Goal: Navigation & Orientation: Find specific page/section

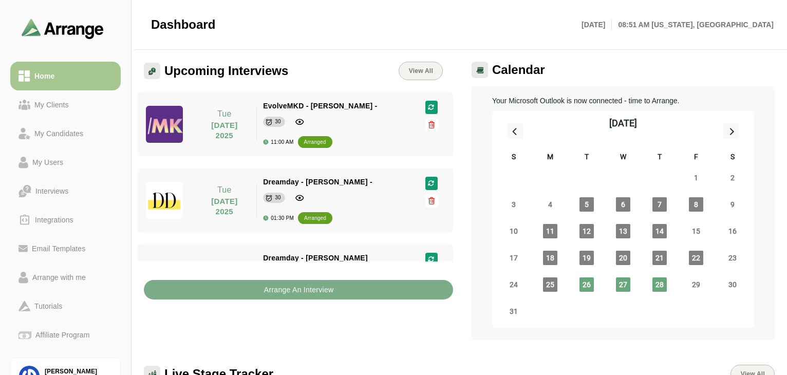
scroll to position [302, 0]
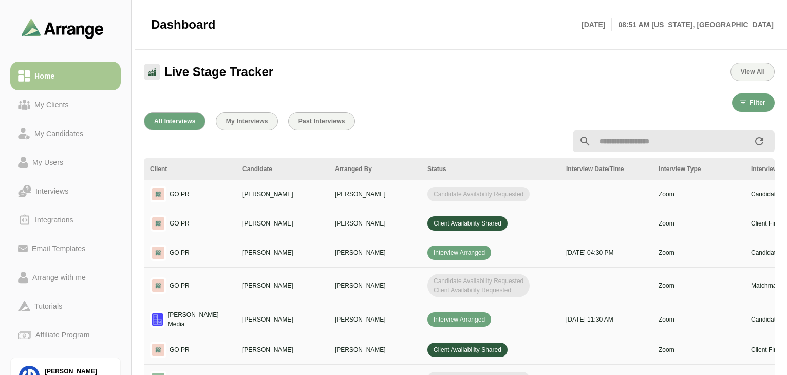
drag, startPoint x: 0, startPoint y: 0, endPoint x: 684, endPoint y: 109, distance: 693.1
click at [684, 109] on div "All Interviews My Interviews Past Interviews Client Candidate Arranged By Statu…" at bounding box center [459, 320] width 643 height 429
click at [60, 118] on link "My Clients" at bounding box center [65, 104] width 110 height 29
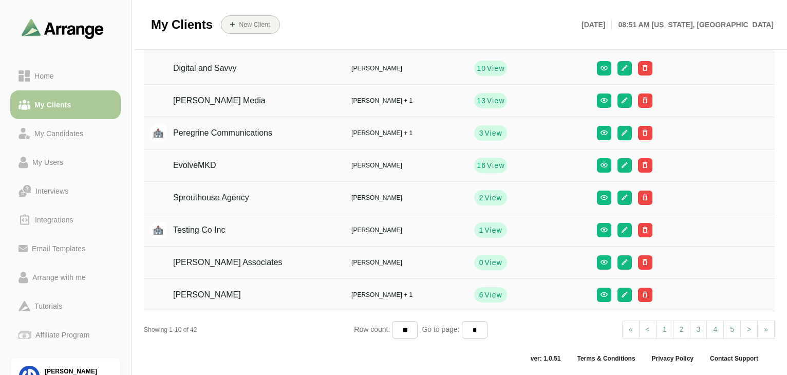
scroll to position [122, 0]
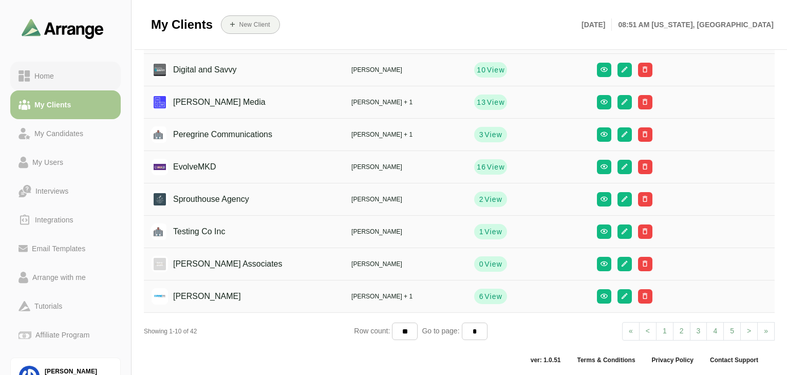
click at [60, 75] on div "Home" at bounding box center [65, 76] width 94 height 12
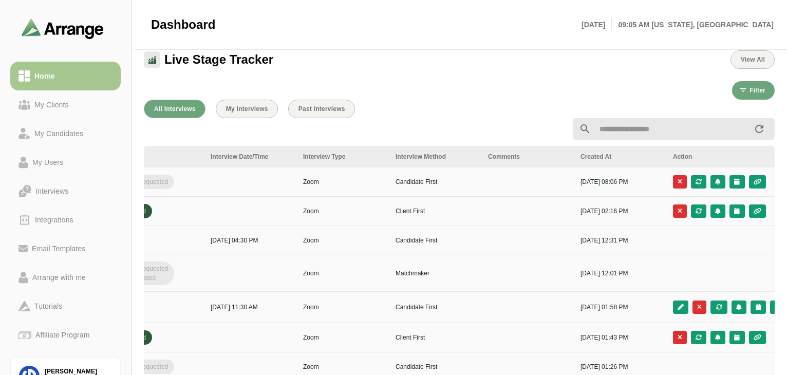
scroll to position [0, 373]
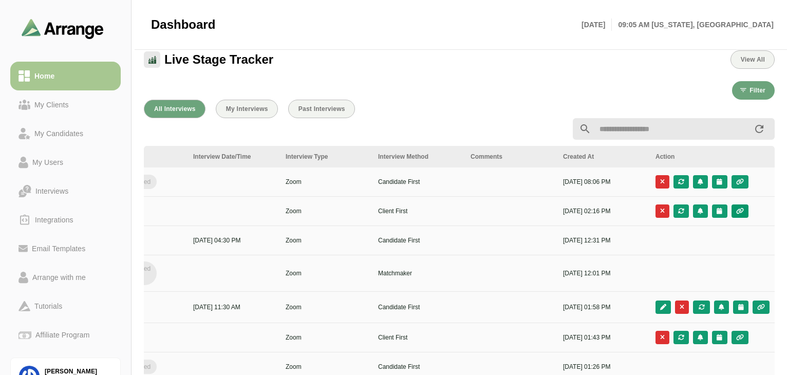
click at [743, 207] on button "button" at bounding box center [740, 211] width 17 height 13
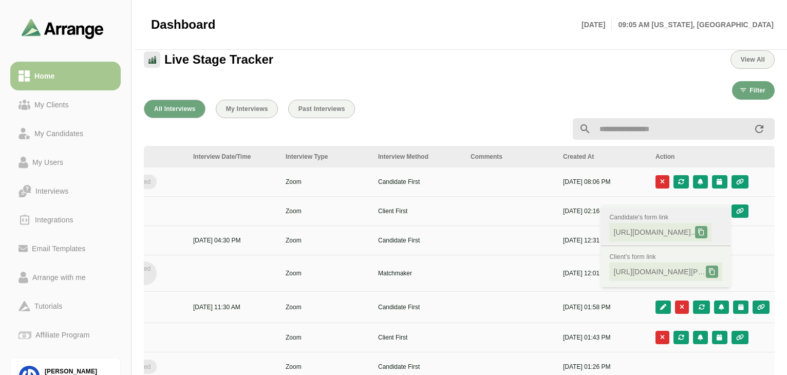
click at [651, 231] on span "[URL][DOMAIN_NAME].." at bounding box center [655, 232] width 82 height 10
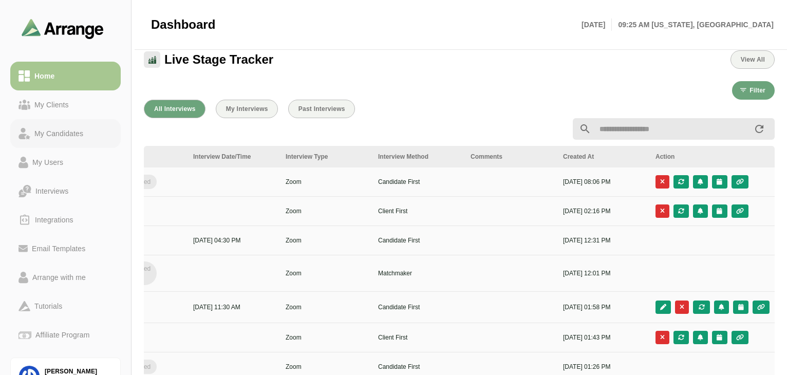
click at [78, 131] on div "My Candidates" at bounding box center [58, 133] width 57 height 12
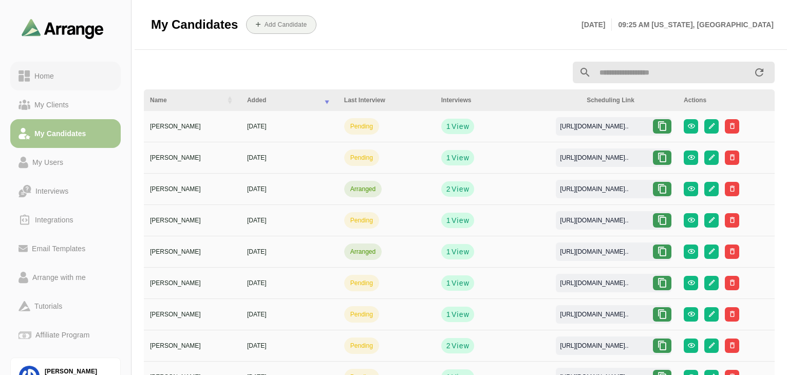
click at [43, 71] on div "Home" at bounding box center [44, 76] width 28 height 12
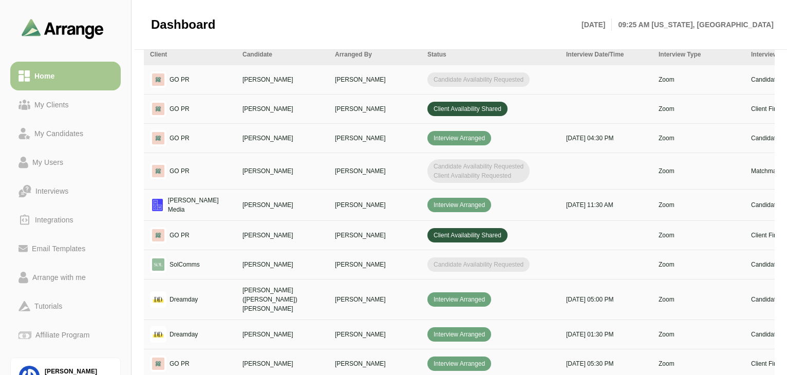
scroll to position [487, 0]
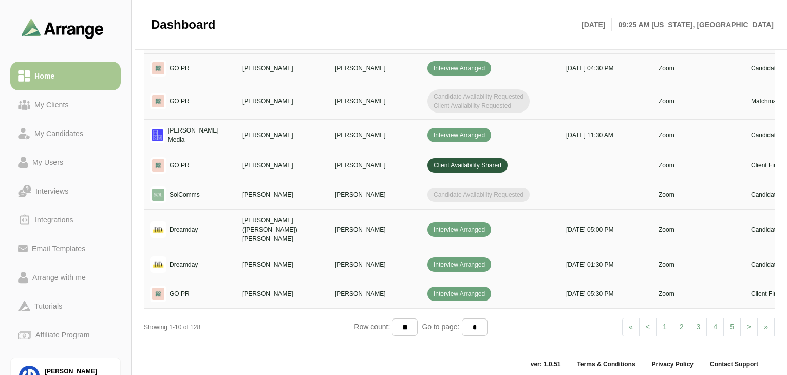
click at [747, 323] on span ">" at bounding box center [749, 327] width 4 height 8
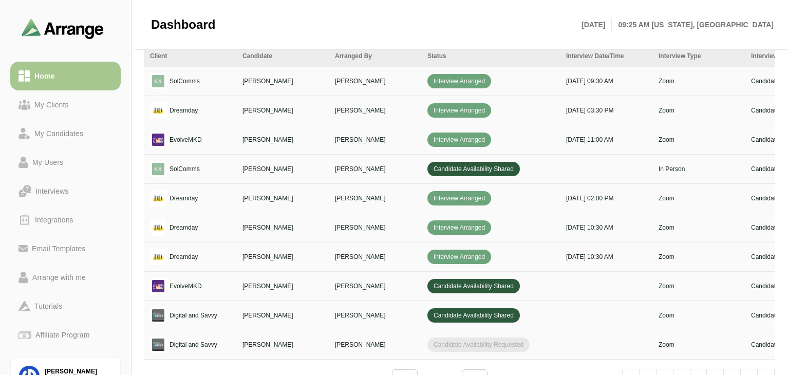
scroll to position [477, 0]
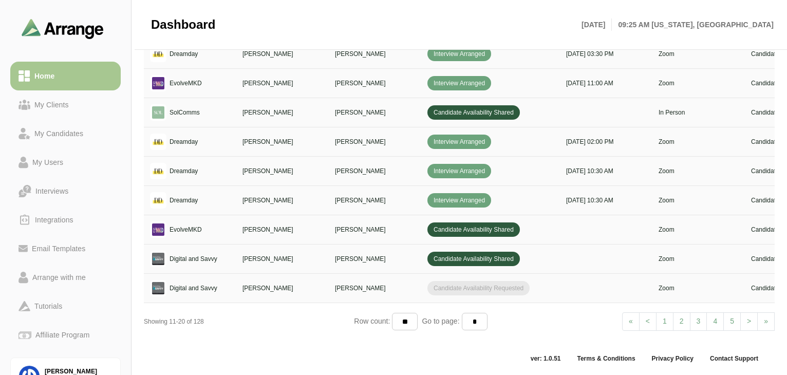
click at [530, 23] on div at bounding box center [395, 25] width 360 height 28
